Goal: Task Accomplishment & Management: Use online tool/utility

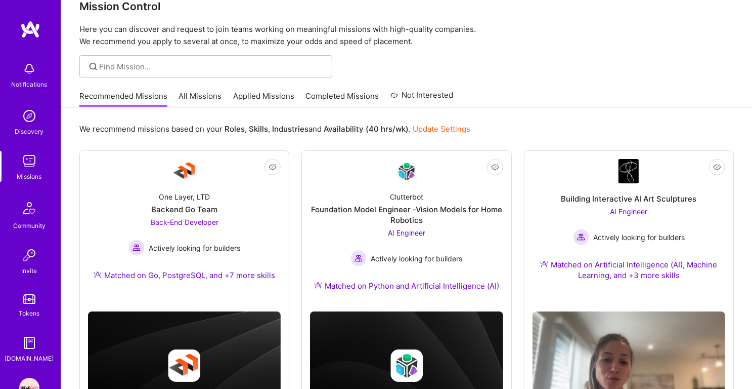
scroll to position [20, 0]
click at [271, 94] on link "Applied Missions" at bounding box center [263, 99] width 61 height 17
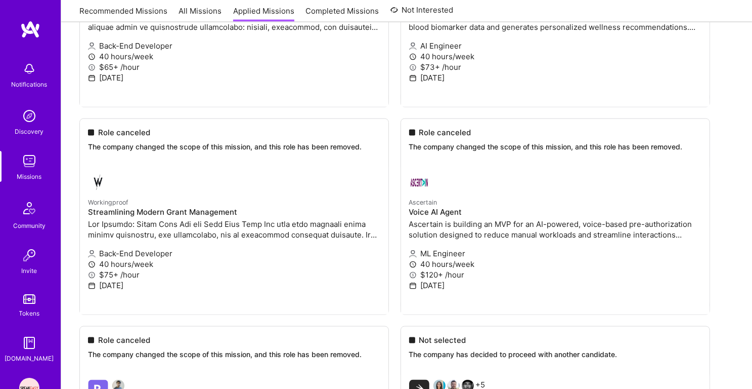
scroll to position [98, 0]
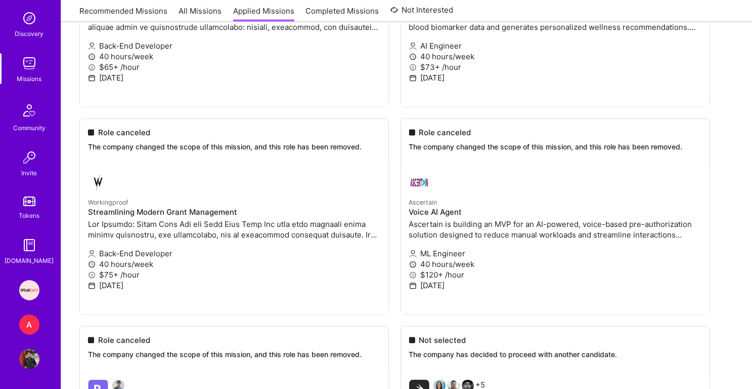
click at [38, 321] on div "A" at bounding box center [29, 324] width 20 height 20
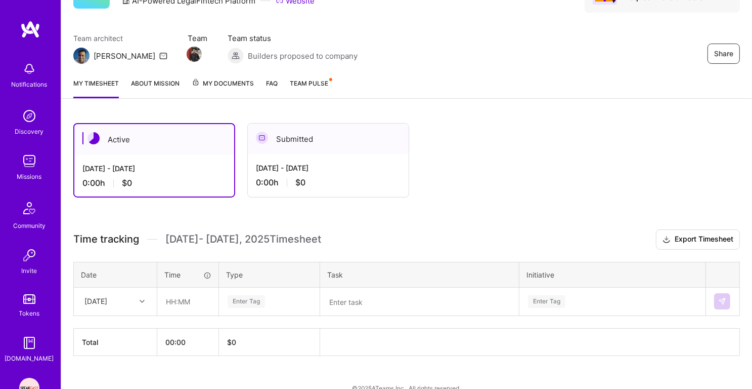
scroll to position [77, 0]
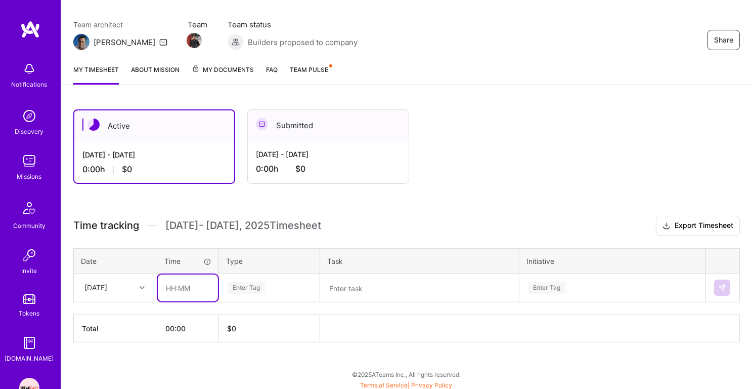
click at [174, 285] on input "text" at bounding box center [188, 287] width 60 height 27
type input "01:30"
click at [239, 284] on div "Enter Tag" at bounding box center [246, 288] width 37 height 16
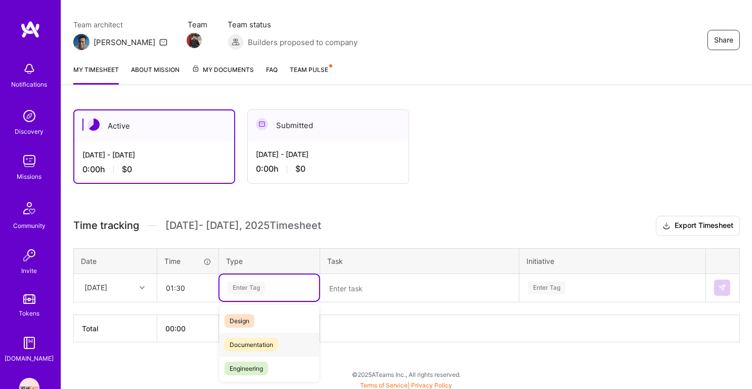
scroll to position [17, 0]
click at [270, 353] on span "Documentation" at bounding box center [252, 351] width 54 height 14
click at [370, 294] on textarea at bounding box center [419, 288] width 197 height 26
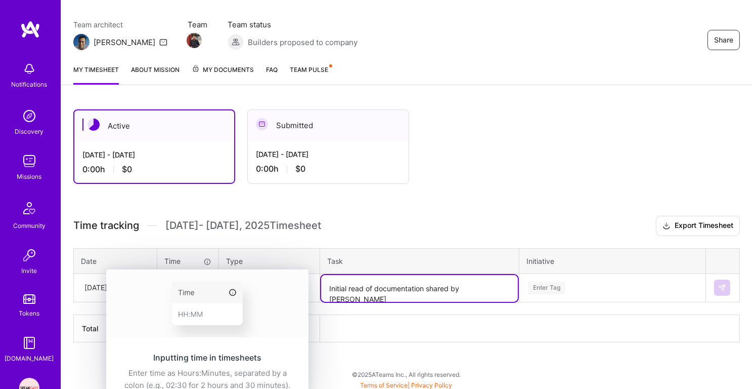
type textarea "Initial read of documentation shared by [PERSON_NAME]"
click at [133, 339] on div "Inputting time in timesheets Enter time as Hours:Minutes, separated by a colon …" at bounding box center [207, 371] width 202 height 64
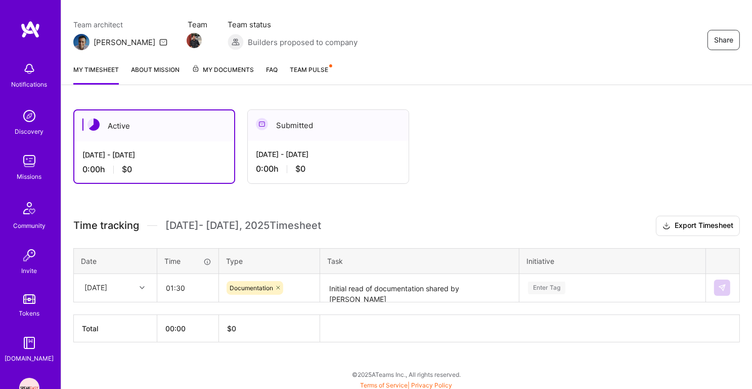
click at [140, 285] on icon at bounding box center [142, 287] width 5 height 5
click at [109, 311] on div "[DATE]" at bounding box center [115, 316] width 82 height 19
click at [541, 288] on div "Enter Tag" at bounding box center [612, 287] width 185 height 26
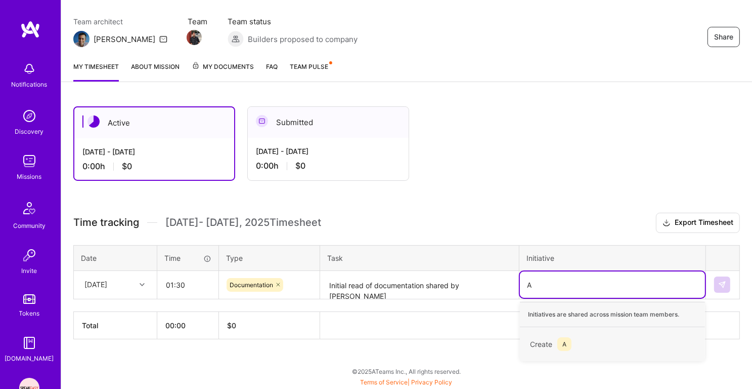
scroll to position [77, 0]
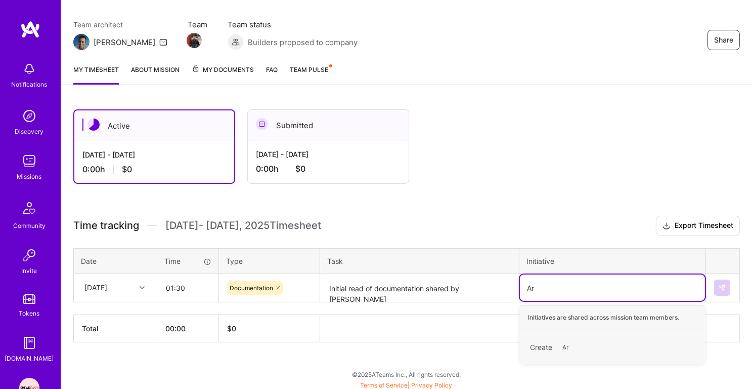
type input "A"
type input "TechReview"
click at [582, 348] on span "TechReview" at bounding box center [581, 347] width 46 height 14
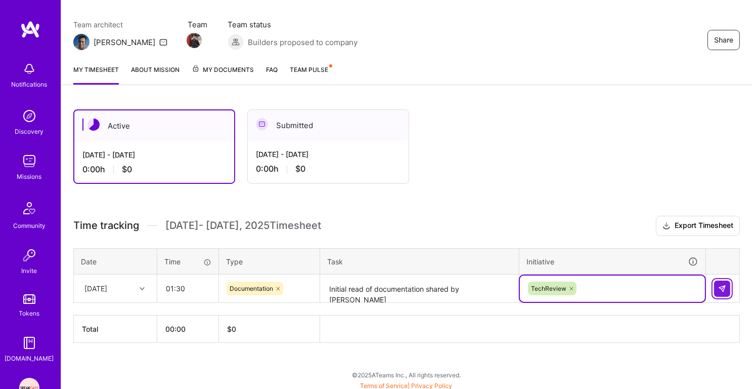
click at [725, 284] on img at bounding box center [722, 288] width 8 height 8
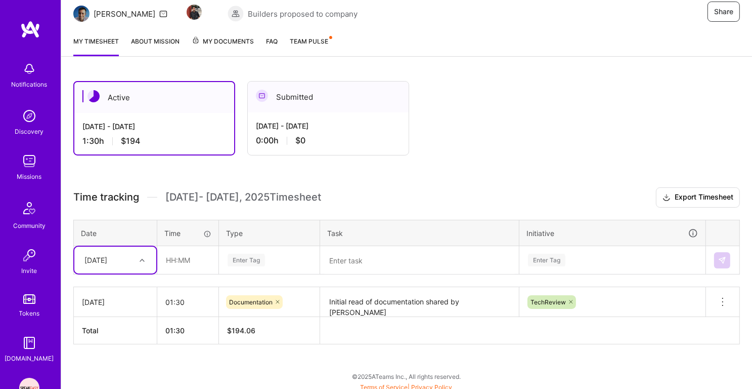
scroll to position [107, 0]
